Goal: Navigation & Orientation: Find specific page/section

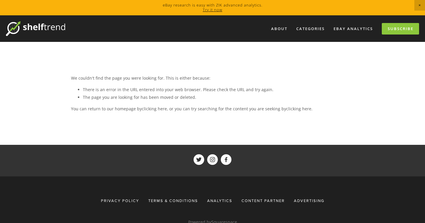
click at [39, 29] on img at bounding box center [35, 28] width 59 height 15
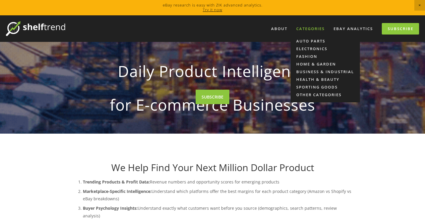
click at [315, 30] on div "Categories" at bounding box center [310, 29] width 36 height 10
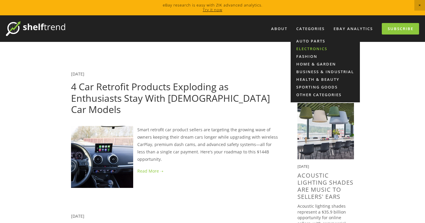
click at [321, 50] on link "Electronics" at bounding box center [324, 49] width 69 height 8
